Goal: Task Accomplishment & Management: Manage account settings

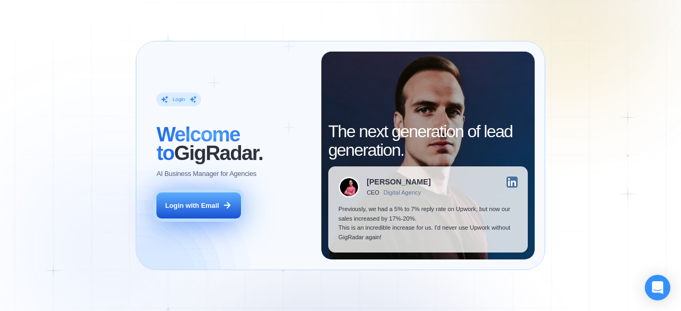
click at [174, 208] on div "Login with Email" at bounding box center [192, 206] width 54 height 10
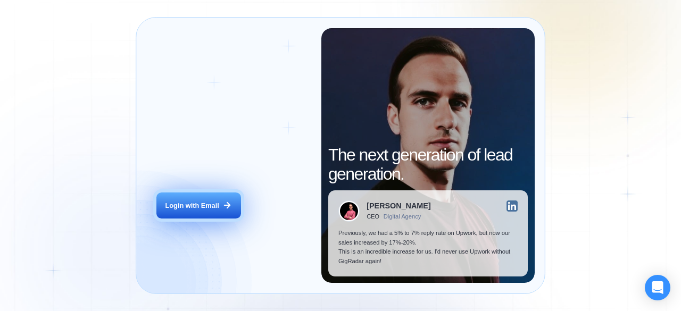
click at [211, 203] on div "Login with Email" at bounding box center [192, 206] width 54 height 10
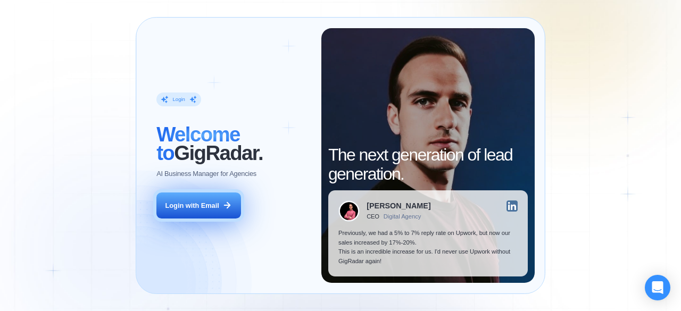
click at [184, 206] on div "Login with Email" at bounding box center [192, 206] width 54 height 10
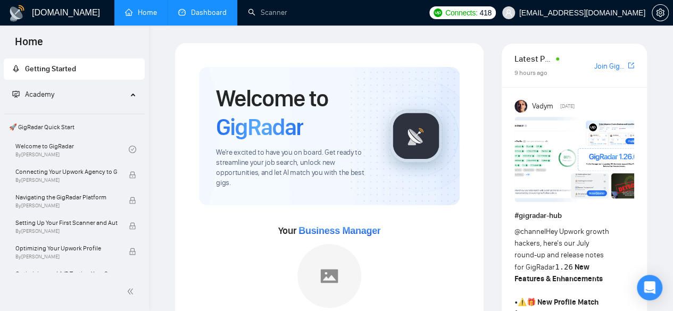
click at [202, 8] on link "Dashboard" at bounding box center [202, 12] width 48 height 9
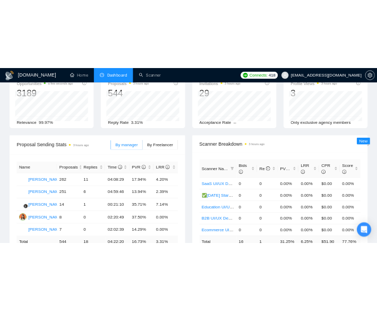
scroll to position [85, 0]
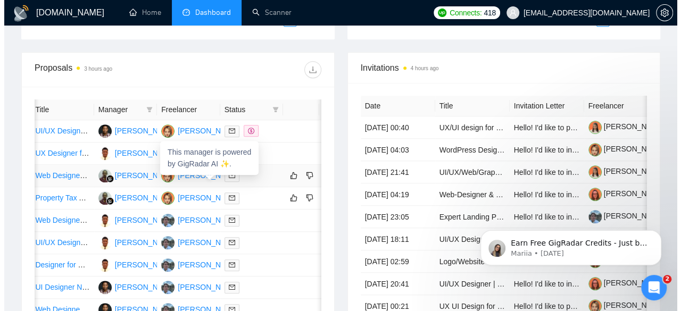
scroll to position [0, 85]
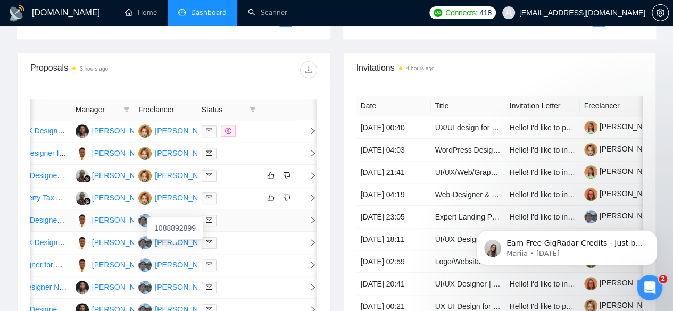
click at [179, 226] on div "[PERSON_NAME]" at bounding box center [185, 220] width 61 height 12
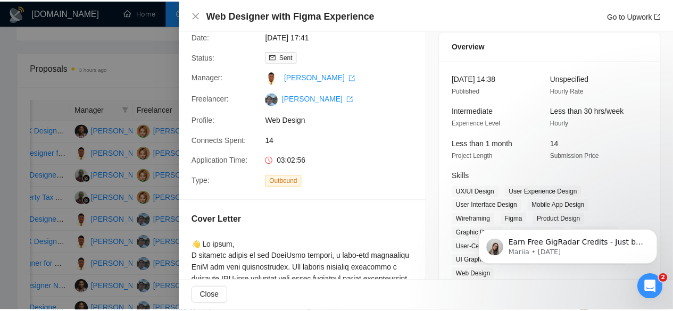
scroll to position [0, 0]
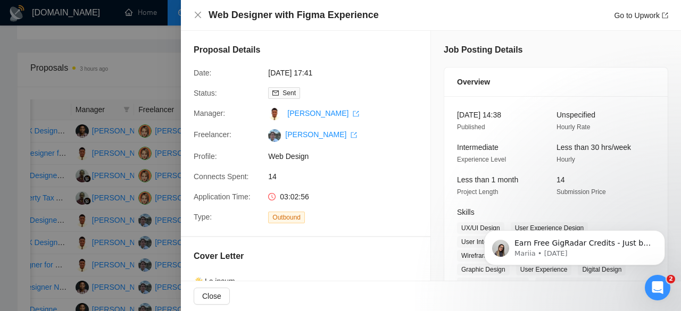
click at [273, 138] on img at bounding box center [274, 135] width 13 height 13
click at [172, 68] on div at bounding box center [340, 155] width 681 height 311
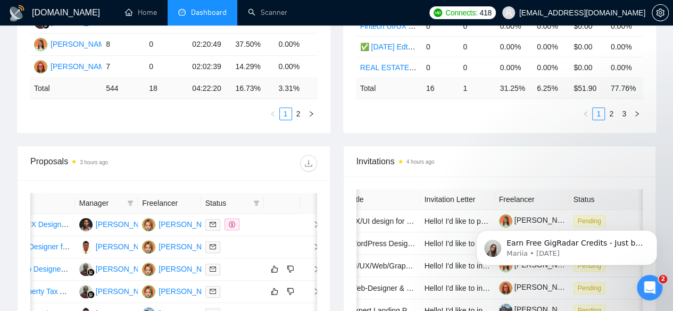
scroll to position [363, 0]
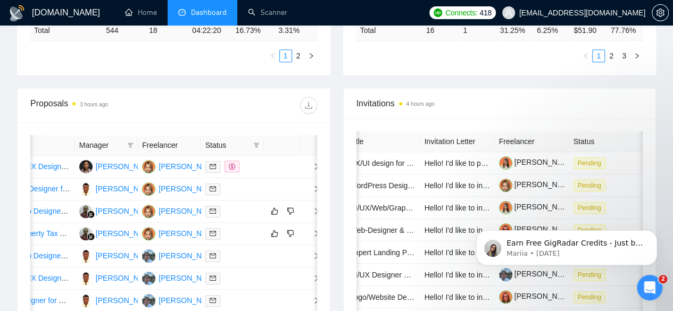
click at [385, 97] on span "Invitations 4 hours ago" at bounding box center [499, 103] width 287 height 13
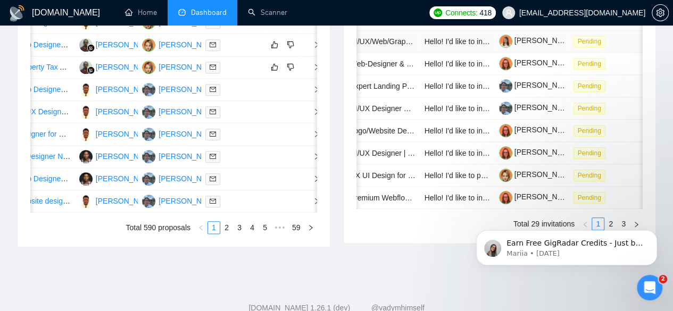
scroll to position [531, 0]
